Goal: Check status: Check status

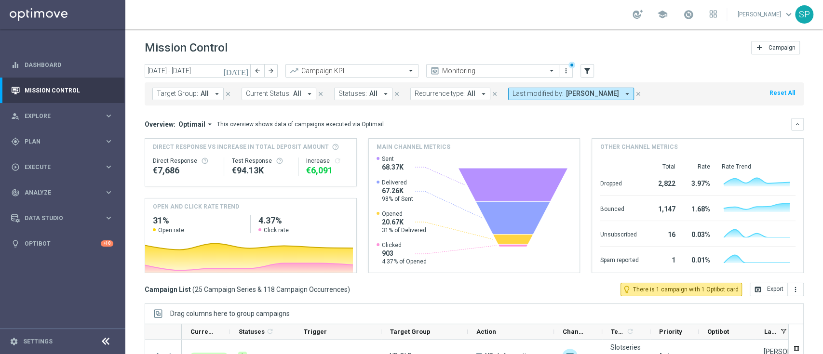
click at [112, 196] on icon "keyboard_arrow_right" at bounding box center [108, 192] width 9 height 9
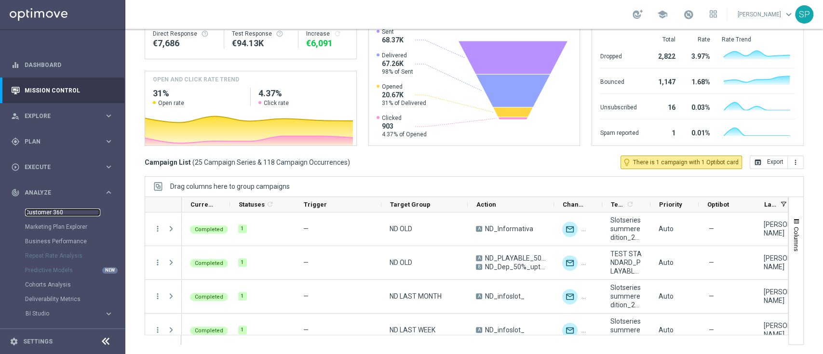
click at [49, 213] on link "Customer 360" at bounding box center [62, 213] width 75 height 8
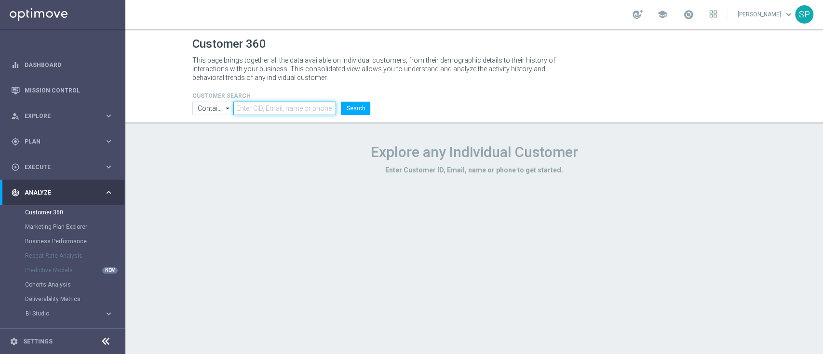
click at [314, 103] on input "text" at bounding box center [284, 109] width 103 height 14
paste input "6097459"
type input "6097459"
click at [365, 108] on button "Search" at bounding box center [355, 109] width 29 height 14
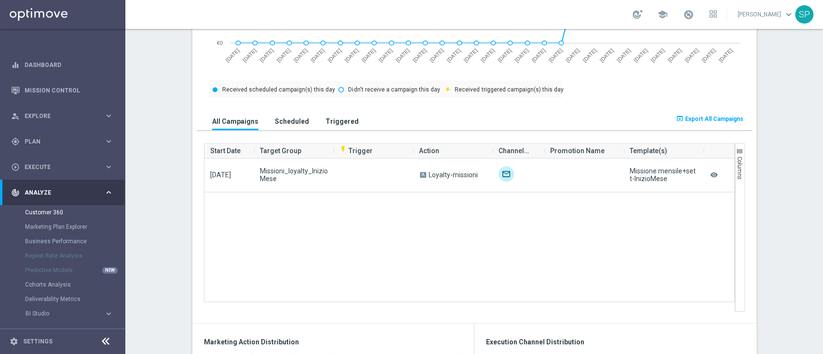
scroll to position [569, 0]
click at [291, 126] on button "Scheduled" at bounding box center [291, 122] width 39 height 18
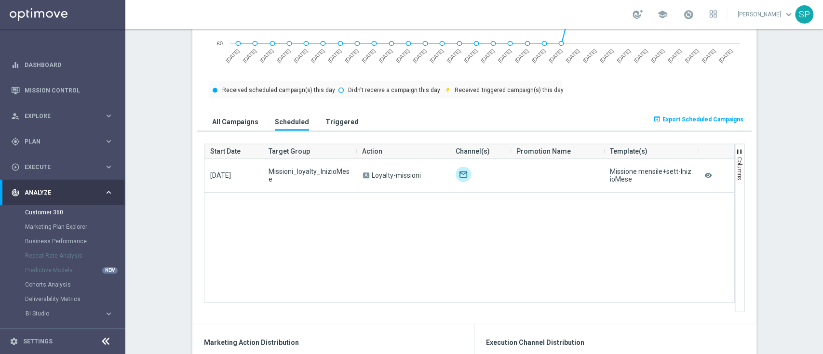
click at [333, 123] on h3 "Triggered" at bounding box center [341, 122] width 33 height 9
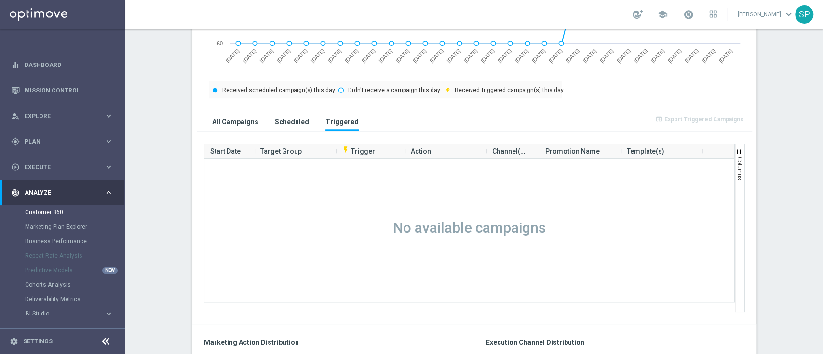
click at [217, 115] on button "All Campaigns" at bounding box center [235, 122] width 51 height 18
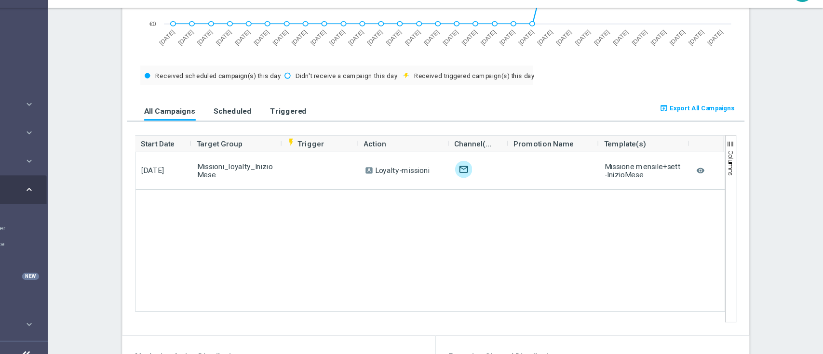
scroll to position [0, 0]
click at [329, 118] on h3 "Triggered" at bounding box center [341, 122] width 33 height 9
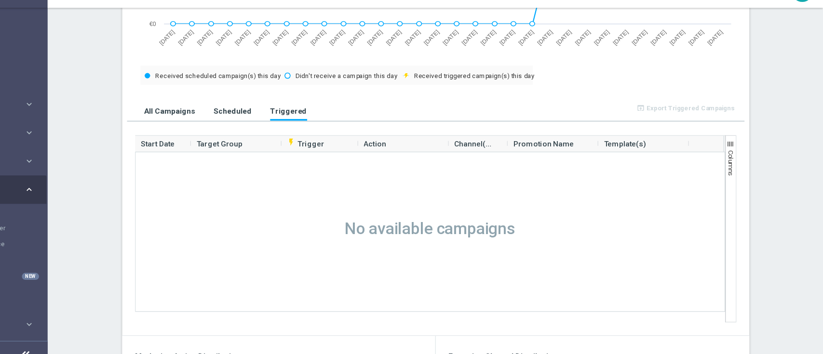
click at [291, 118] on h3 "Scheduled" at bounding box center [292, 122] width 34 height 9
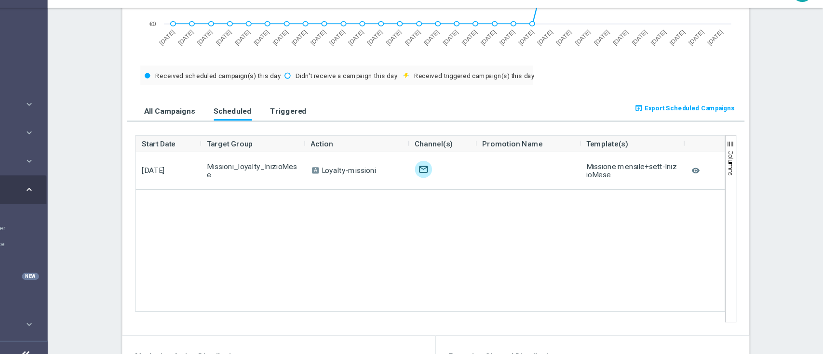
click at [235, 119] on h3 "All Campaigns" at bounding box center [235, 122] width 46 height 9
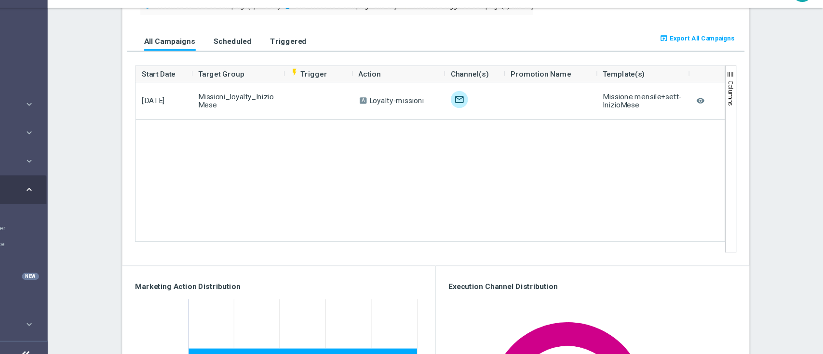
scroll to position [638, 0]
